Goal: Task Accomplishment & Management: Use online tool/utility

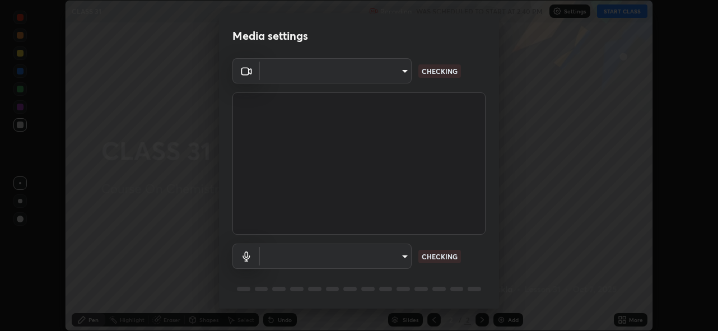
scroll to position [36, 0]
type input "5ae49b96af4897e6a410d98cecc9f5d5c34ce44bf214f7471ac41fe3bf41cfd7"
type input "communications"
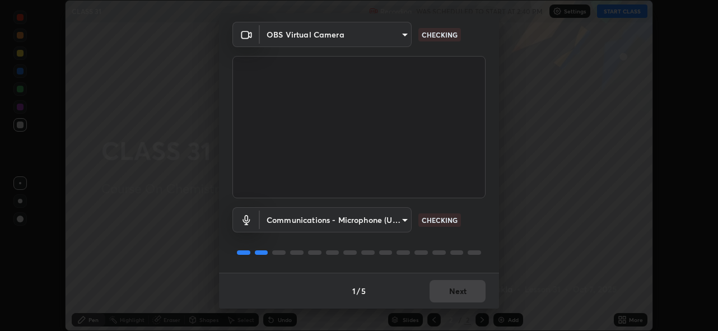
click at [466, 292] on div "1 / 5 Next" at bounding box center [359, 291] width 280 height 36
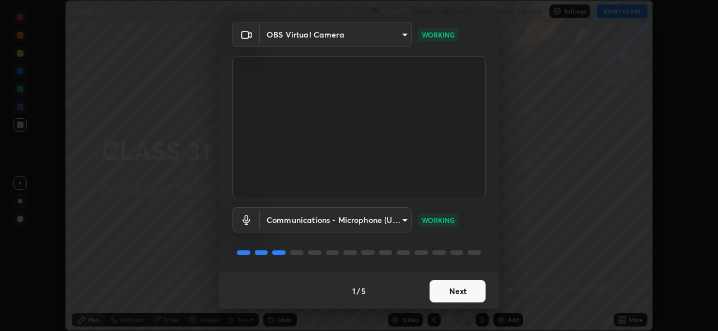
click at [466, 292] on button "Next" at bounding box center [457, 291] width 56 height 22
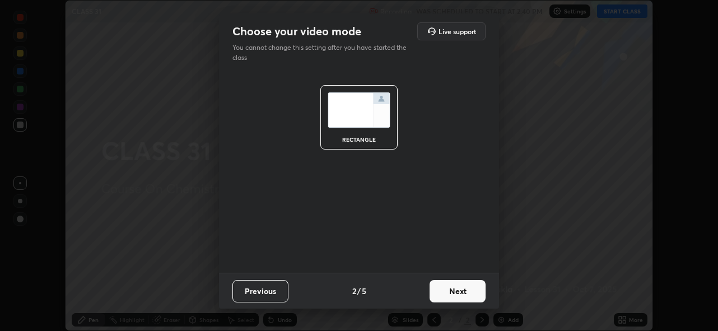
scroll to position [0, 0]
click at [467, 292] on button "Next" at bounding box center [457, 291] width 56 height 22
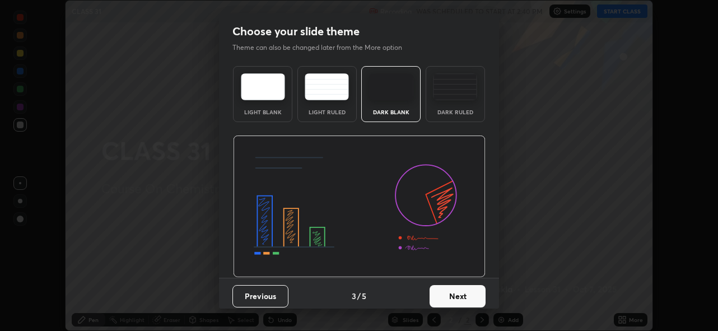
click at [465, 294] on button "Next" at bounding box center [457, 296] width 56 height 22
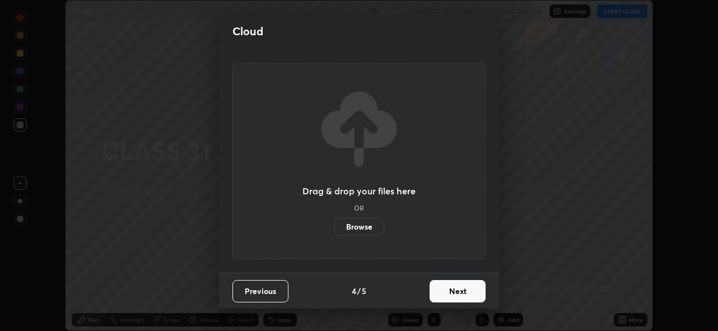
click at [461, 294] on button "Next" at bounding box center [457, 291] width 56 height 22
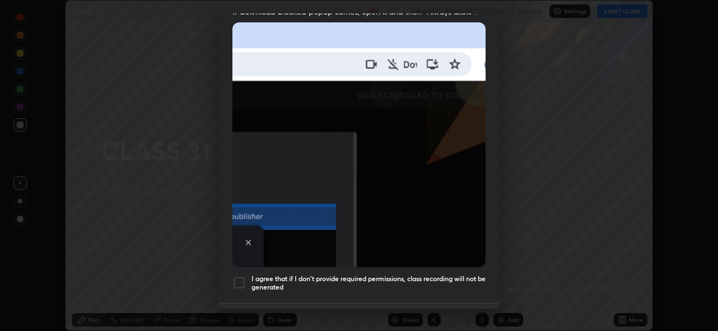
scroll to position [240, 0]
click at [242, 276] on div at bounding box center [238, 282] width 13 height 13
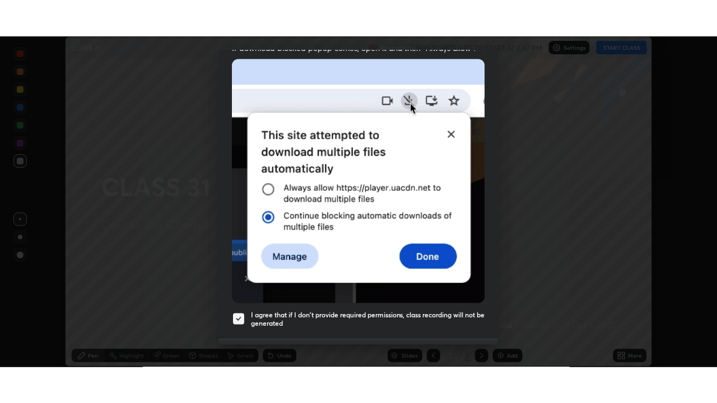
scroll to position [265, 0]
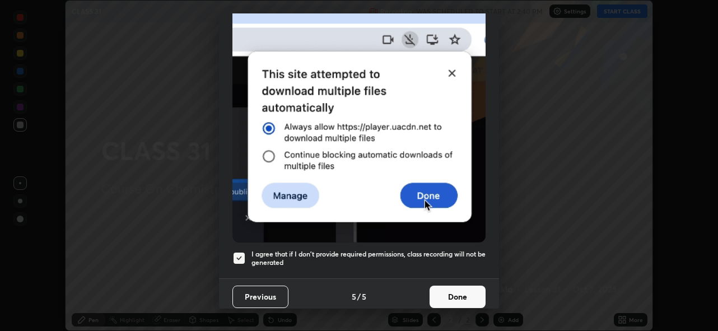
click at [454, 291] on button "Done" at bounding box center [457, 297] width 56 height 22
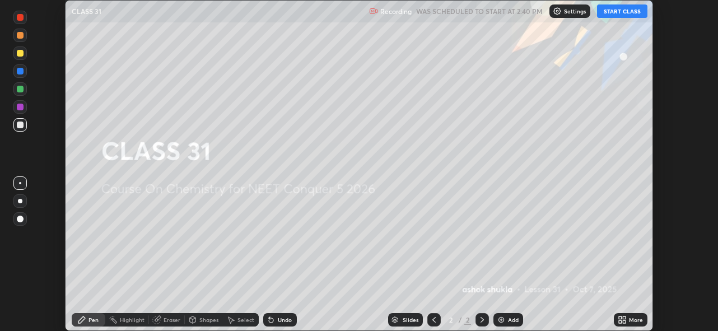
click at [617, 13] on button "START CLASS" at bounding box center [622, 10] width 50 height 13
click at [621, 12] on button "End Class" at bounding box center [624, 10] width 45 height 13
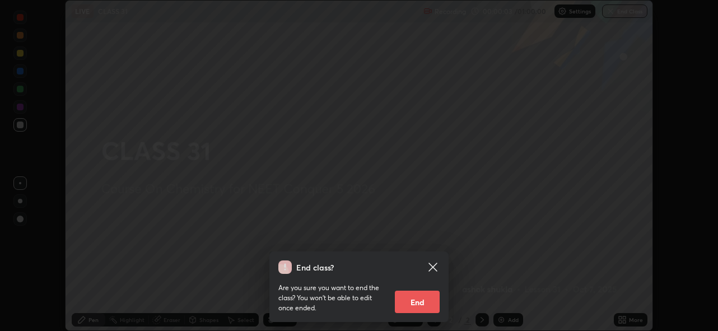
click at [455, 196] on div "End class? Are you sure you want to end the class? You won’t be able to edit on…" at bounding box center [359, 165] width 718 height 331
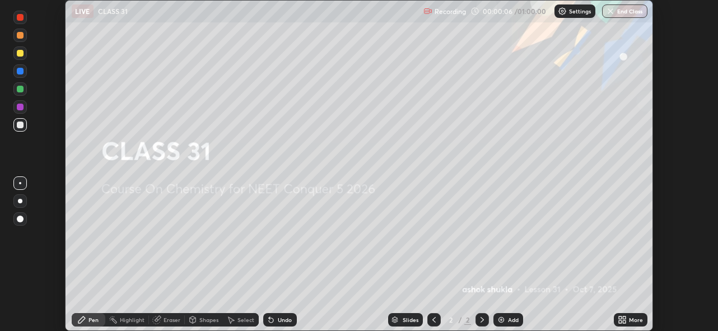
click at [621, 318] on icon at bounding box center [620, 317] width 3 height 3
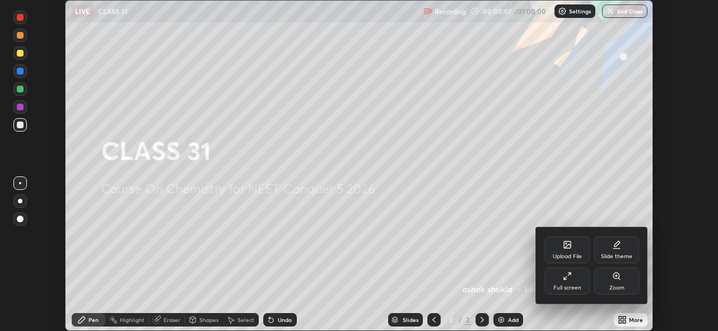
click at [568, 274] on icon at bounding box center [567, 276] width 9 height 9
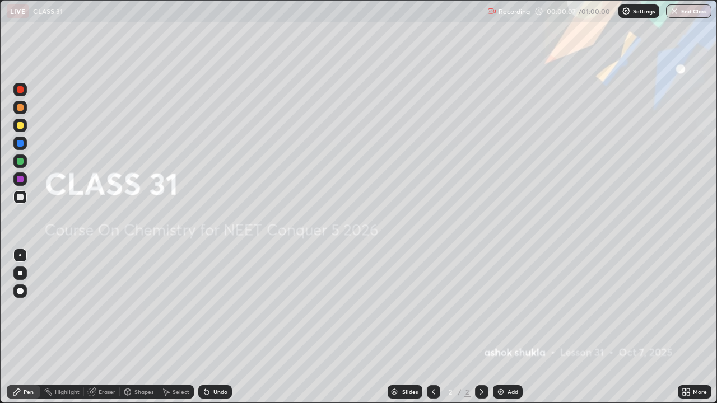
scroll to position [403, 717]
click at [501, 330] on img at bounding box center [500, 391] width 9 height 9
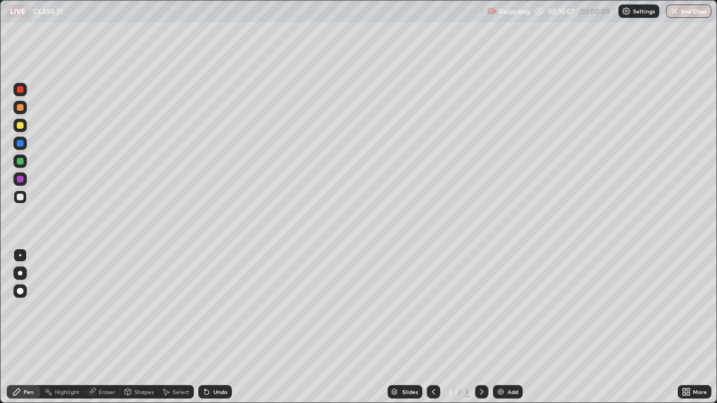
click at [498, 330] on img at bounding box center [500, 391] width 9 height 9
click at [501, 330] on img at bounding box center [500, 391] width 9 height 9
click at [20, 180] on div at bounding box center [20, 179] width 7 height 7
click at [501, 330] on img at bounding box center [500, 391] width 9 height 9
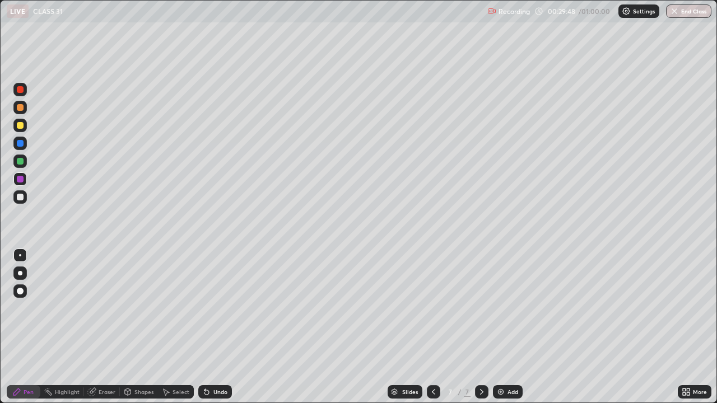
click at [502, 330] on img at bounding box center [500, 391] width 9 height 9
click at [501, 330] on img at bounding box center [500, 391] width 9 height 9
click at [500, 330] on img at bounding box center [500, 391] width 9 height 9
click at [501, 330] on img at bounding box center [500, 391] width 9 height 9
click at [96, 330] on div "Eraser" at bounding box center [102, 391] width 36 height 13
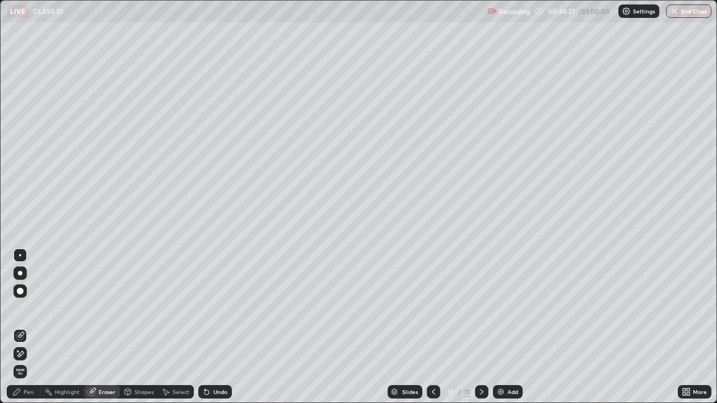
click at [31, 330] on div "Pen" at bounding box center [29, 392] width 10 height 6
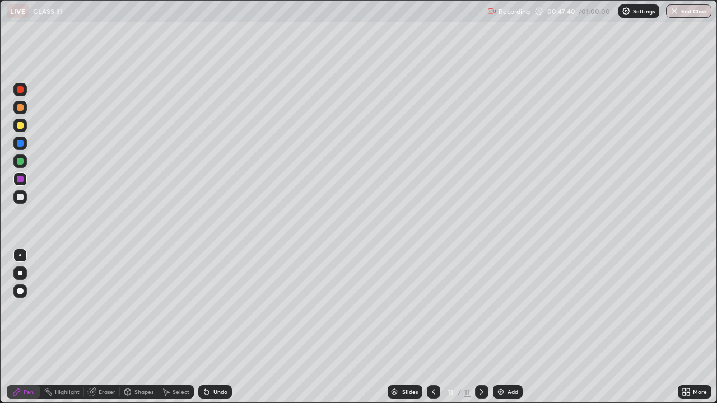
click at [410, 330] on div "Slides" at bounding box center [404, 391] width 35 height 13
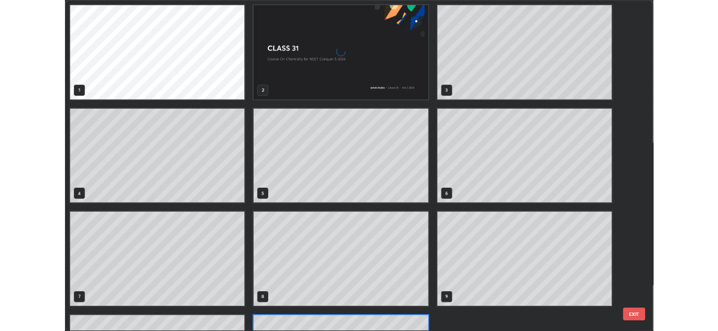
scroll to position [399, 710]
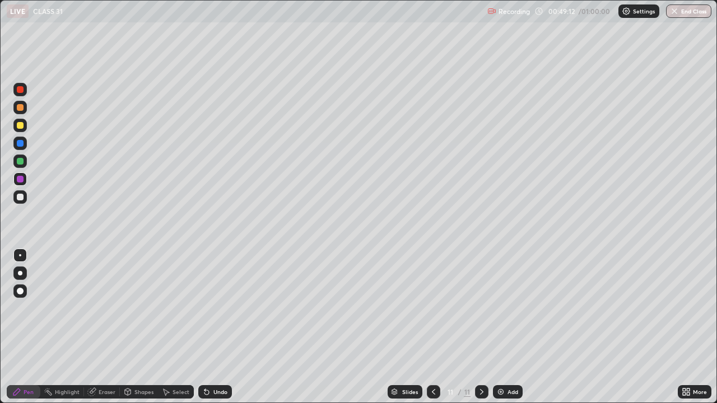
click at [499, 330] on img at bounding box center [500, 391] width 9 height 9
click at [97, 330] on div "Eraser" at bounding box center [102, 391] width 36 height 13
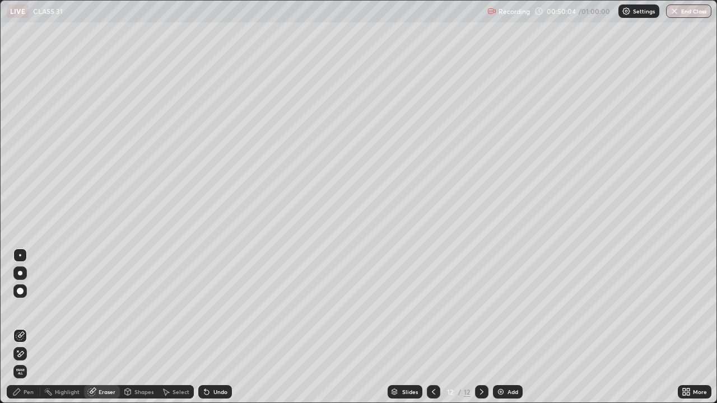
click at [31, 330] on div "Pen" at bounding box center [24, 391] width 34 height 13
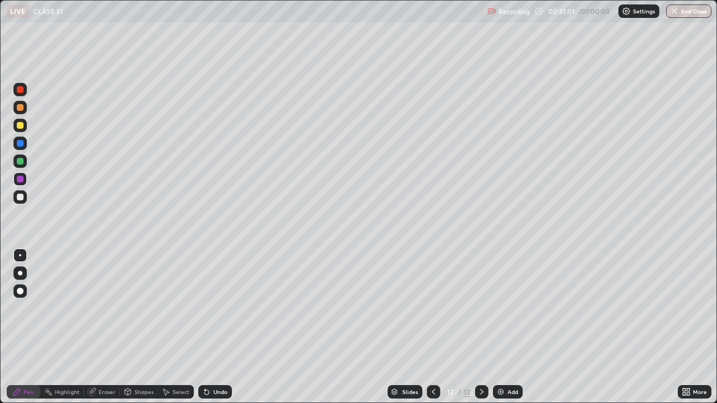
click at [177, 330] on div "Select" at bounding box center [180, 392] width 17 height 6
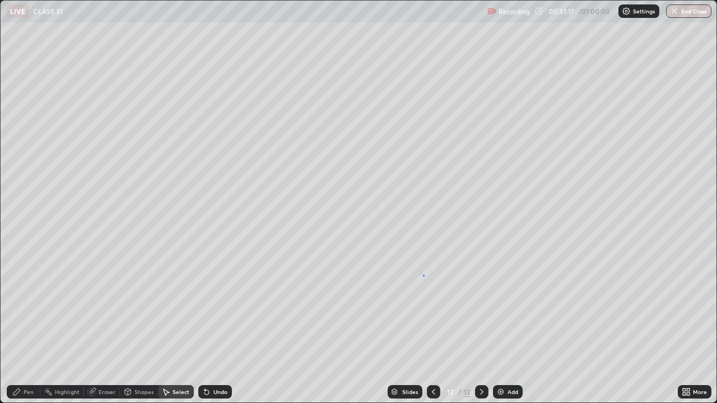
click at [423, 275] on div "0 ° Undo Copy Duplicate Duplicate to new slide Delete" at bounding box center [358, 202] width 715 height 402
click at [28, 330] on div "Pen" at bounding box center [29, 392] width 10 height 6
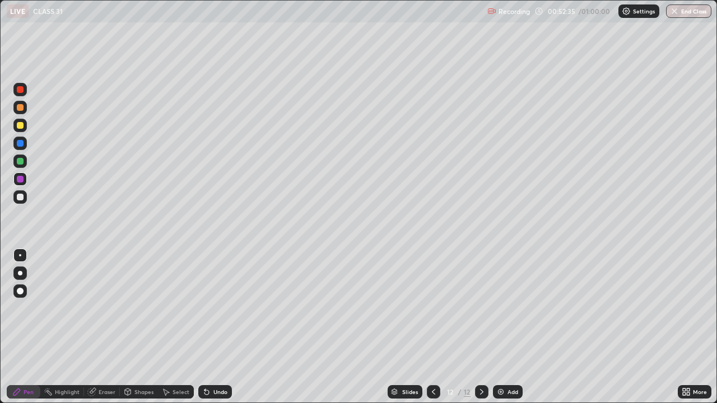
click at [101, 330] on div "Eraser" at bounding box center [107, 392] width 17 height 6
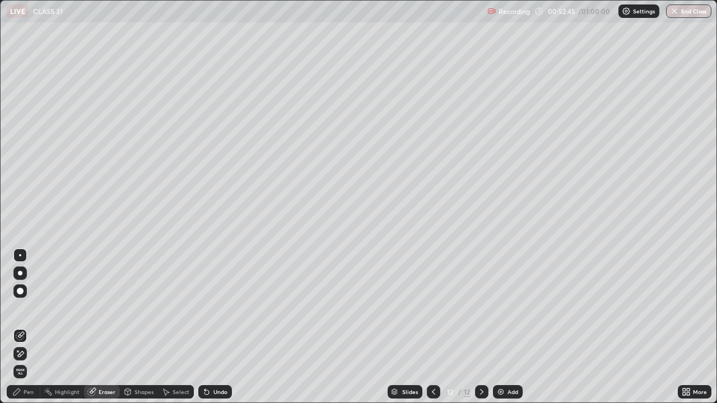
click at [28, 330] on div "Pen" at bounding box center [29, 392] width 10 height 6
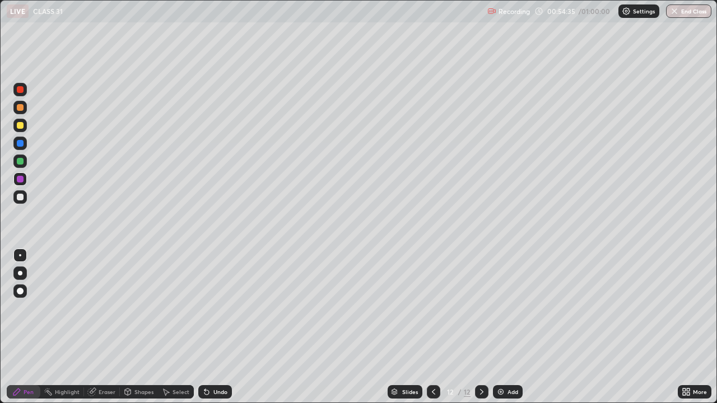
click at [115, 330] on div "Eraser" at bounding box center [102, 392] width 36 height 22
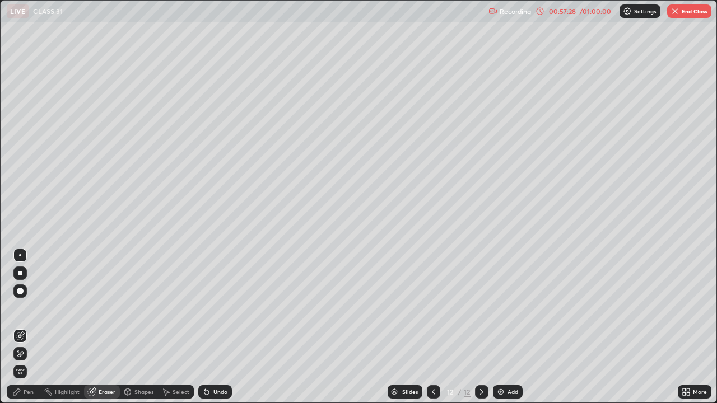
click at [677, 12] on img "button" at bounding box center [674, 11] width 9 height 9
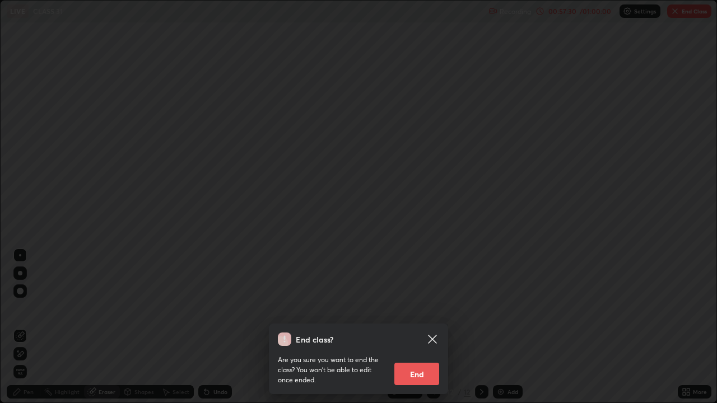
click at [415, 330] on button "End" at bounding box center [416, 374] width 45 height 22
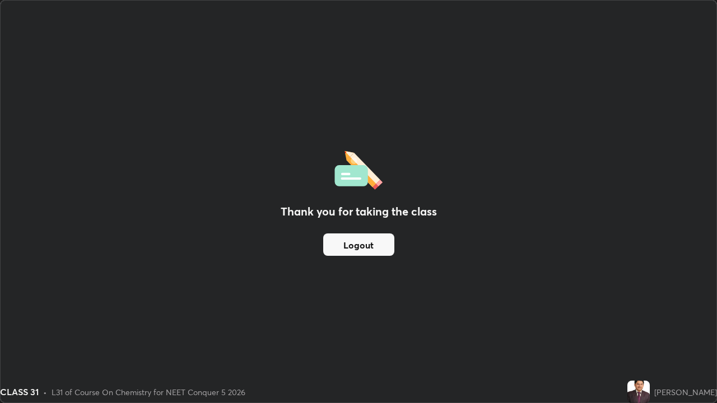
click at [359, 34] on div "Thank you for taking the class Logout" at bounding box center [358, 202] width 715 height 402
click at [519, 64] on div "Thank you for taking the class Logout" at bounding box center [358, 202] width 715 height 402
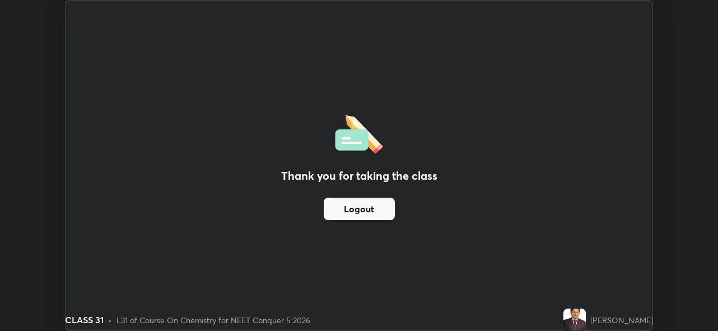
scroll to position [331, 718]
click at [577, 64] on div "Thank you for taking the class Logout" at bounding box center [359, 166] width 587 height 330
